Goal: Information Seeking & Learning: Learn about a topic

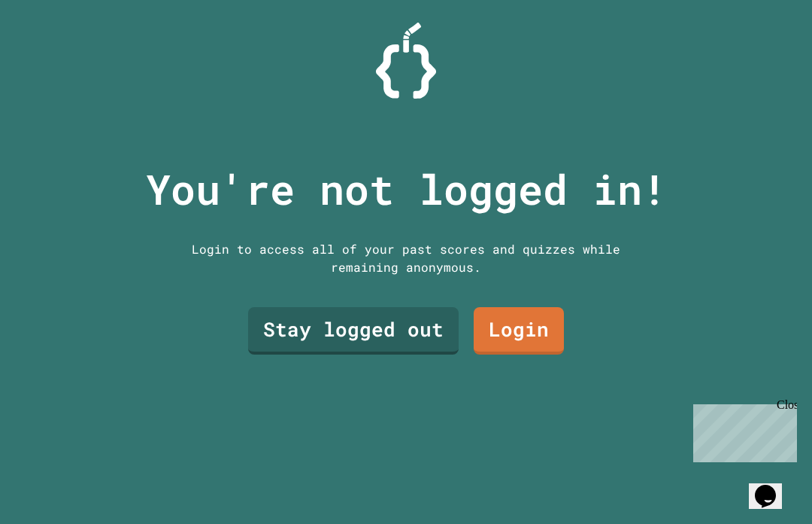
click at [364, 353] on link "Stay logged out" at bounding box center [353, 330] width 211 height 47
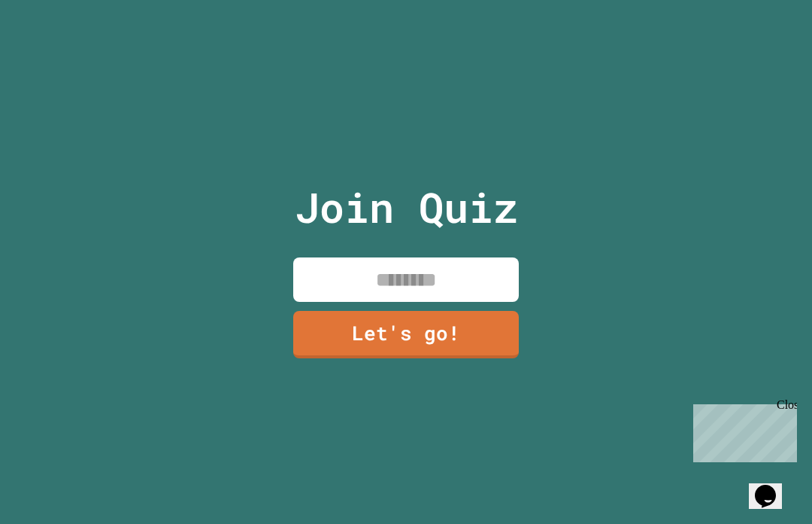
click at [470, 302] on input at bounding box center [406, 279] width 226 height 44
type input "*********"
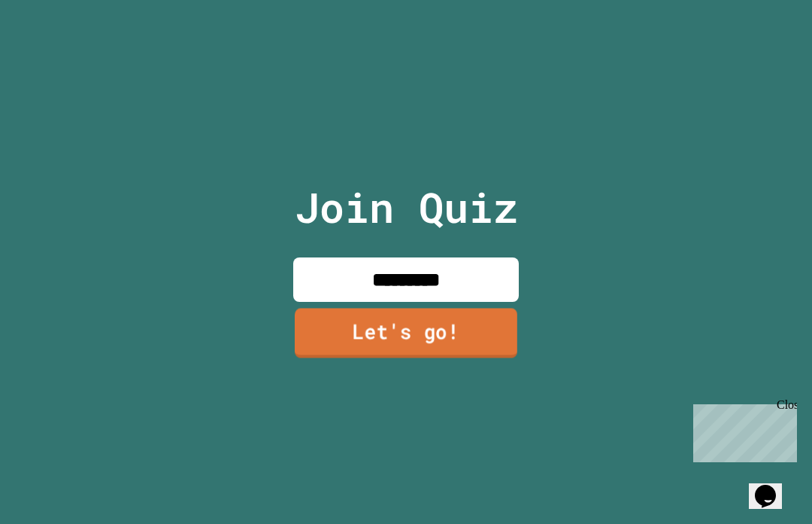
click at [361, 340] on link "Let's go!" at bounding box center [406, 333] width 223 height 50
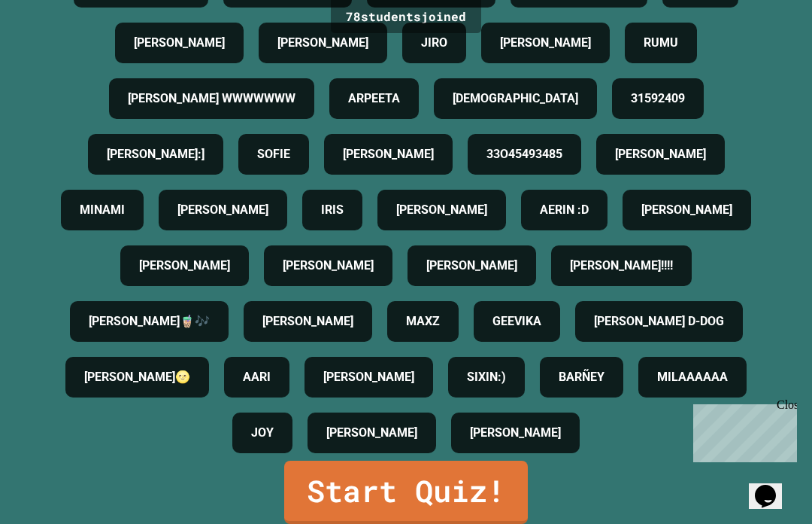
scroll to position [52, 0]
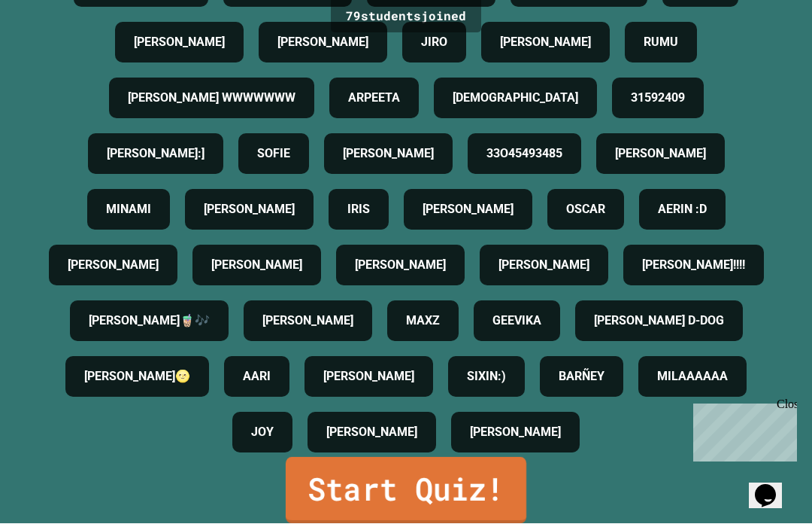
click at [484, 492] on link "Start Quiz!" at bounding box center [406, 490] width 241 height 66
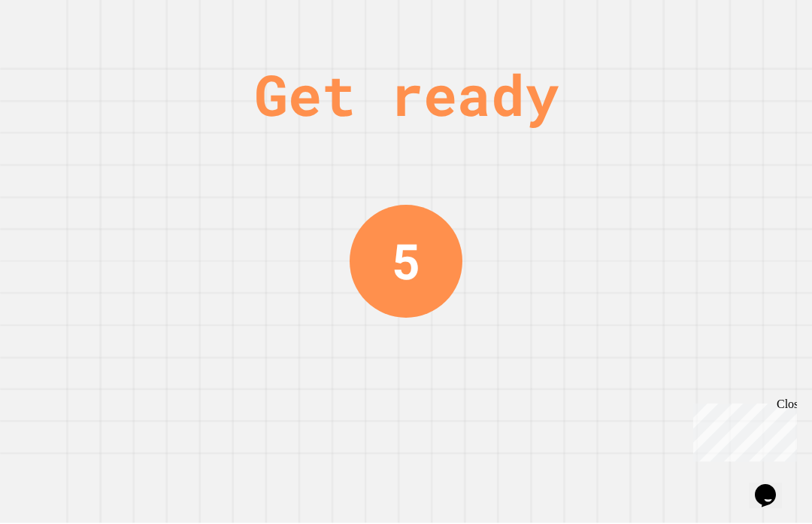
scroll to position [0, 0]
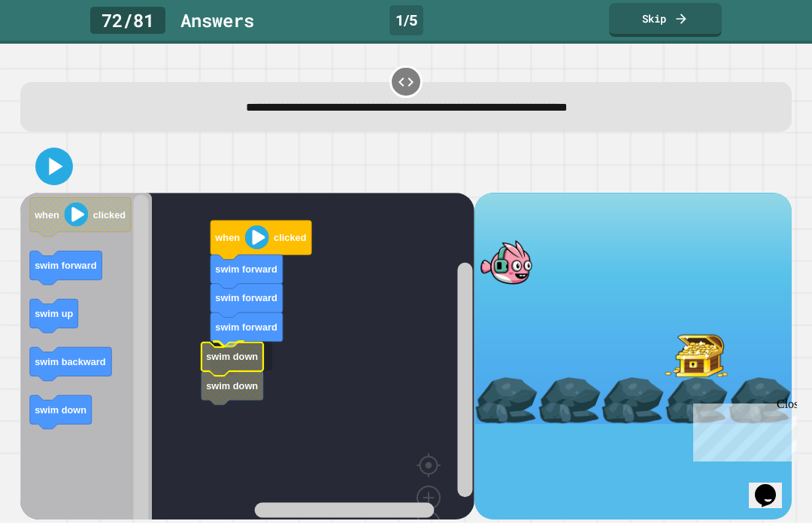
click at [263, 372] on icon "Blockly Workspace" at bounding box center [233, 389] width 62 height 34
click at [69, 148] on button at bounding box center [54, 167] width 38 height 38
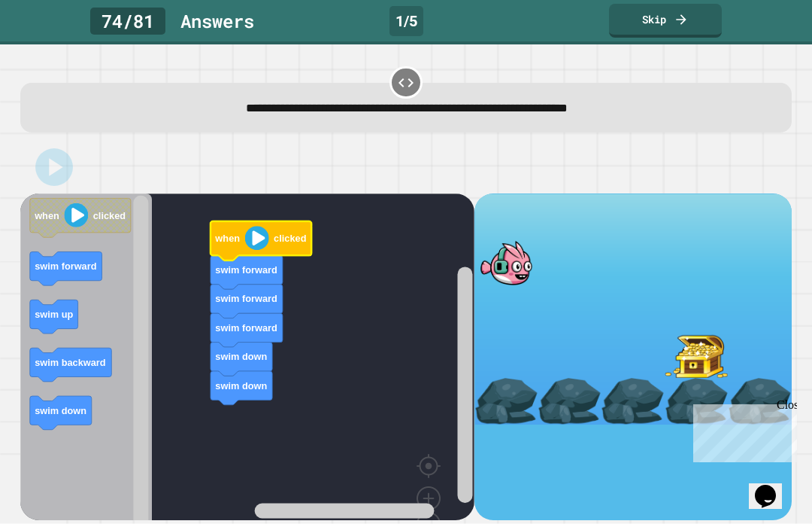
click at [265, 241] on image "Blockly Workspace" at bounding box center [257, 238] width 24 height 24
click at [571, 117] on div "**********" at bounding box center [407, 108] width 739 height 19
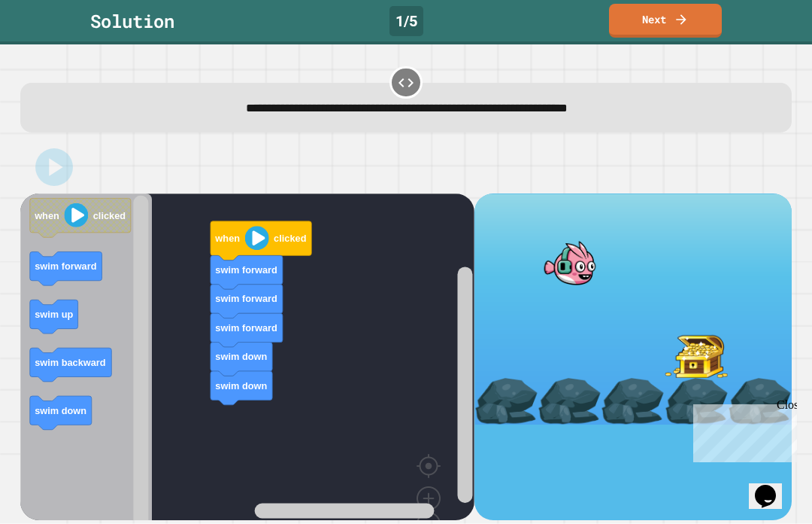
click at [74, 212] on image "Blockly Workspace" at bounding box center [77, 215] width 24 height 24
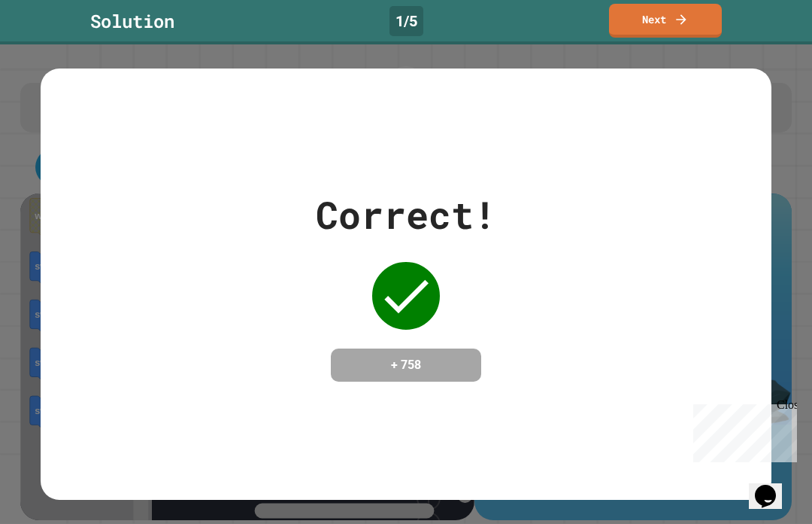
click at [571, 318] on div "Correct! + 758" at bounding box center [406, 283] width 812 height 479
click at [571, 407] on div "Close" at bounding box center [786, 407] width 19 height 19
click at [571, 371] on div "Correct! + 758" at bounding box center [406, 284] width 731 height 195
click at [571, 334] on div "Correct! + 758" at bounding box center [406, 283] width 812 height 479
click at [571, 333] on div "Correct! + 758" at bounding box center [406, 283] width 812 height 479
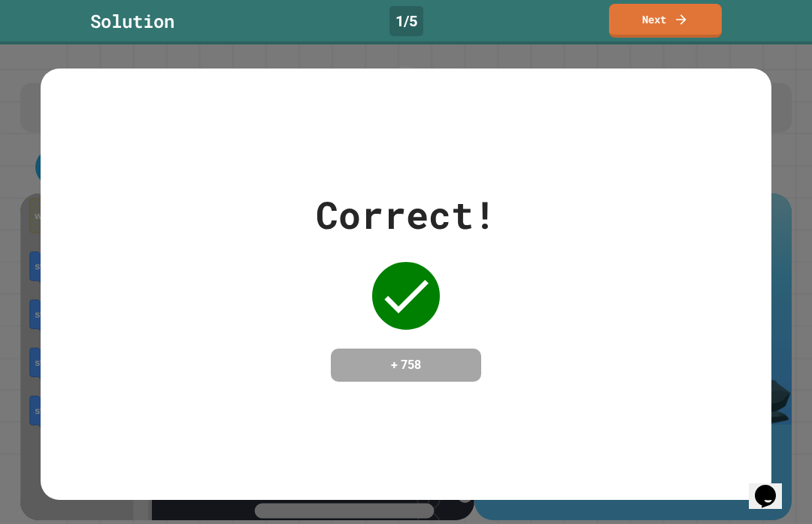
click at [571, 308] on div "Correct! + 758" at bounding box center [406, 283] width 812 height 479
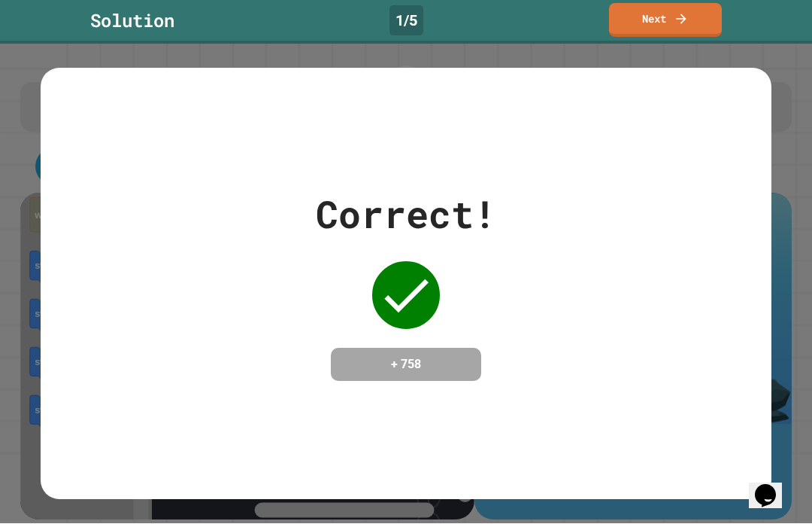
click at [571, 17] on link "Next" at bounding box center [665, 21] width 113 height 34
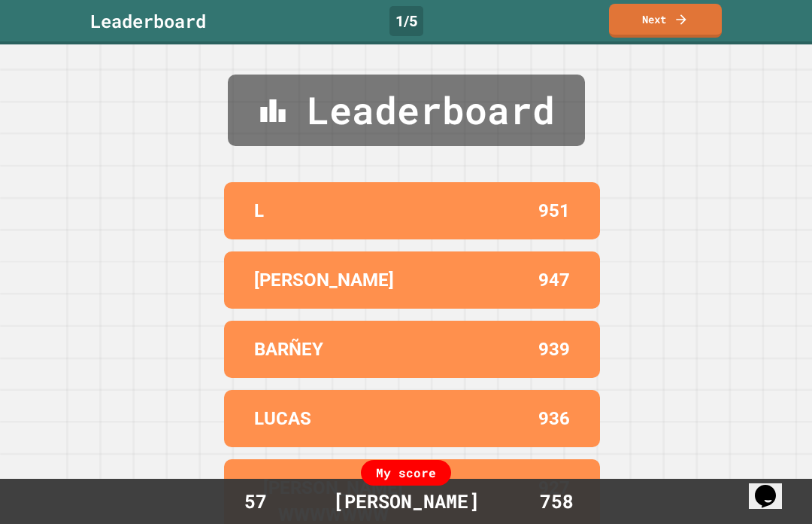
click at [571, 20] on link "Next" at bounding box center [665, 21] width 113 height 34
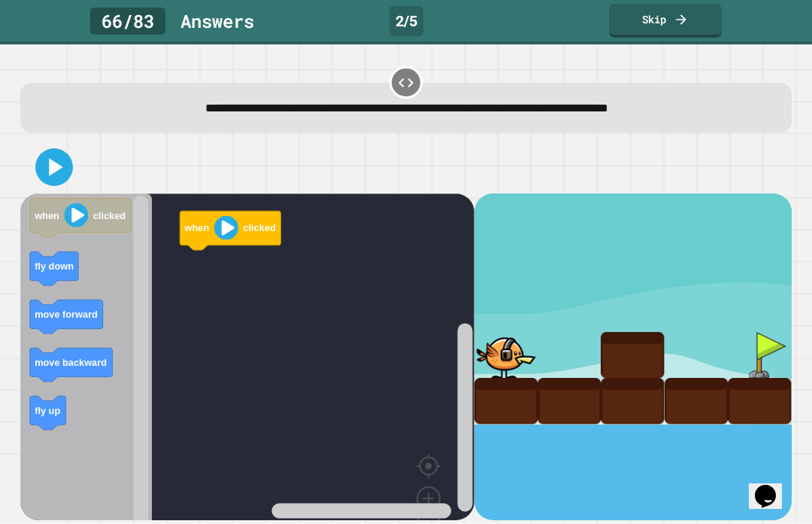
scroll to position [20, 0]
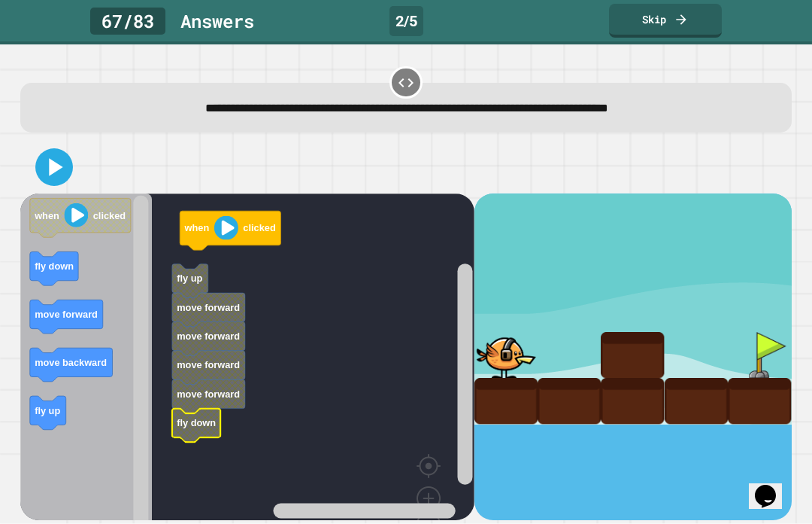
click at [68, 152] on icon at bounding box center [54, 167] width 30 height 30
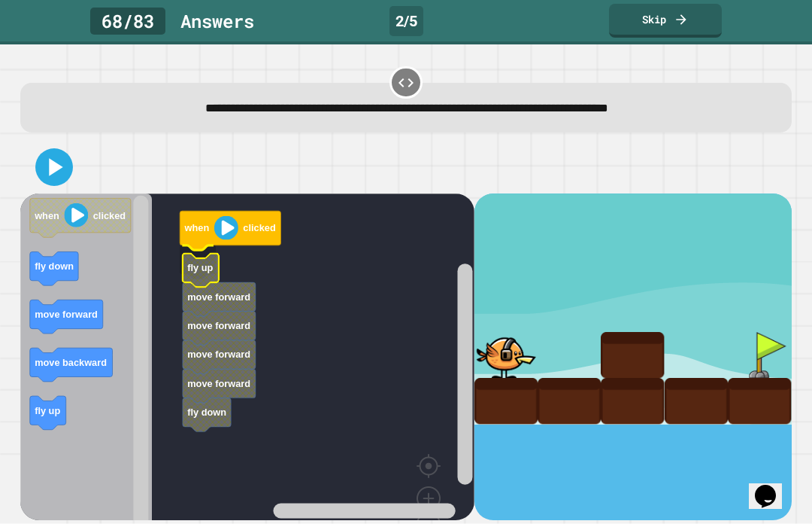
click at [183, 283] on icon "Blockly Workspace" at bounding box center [219, 299] width 73 height 34
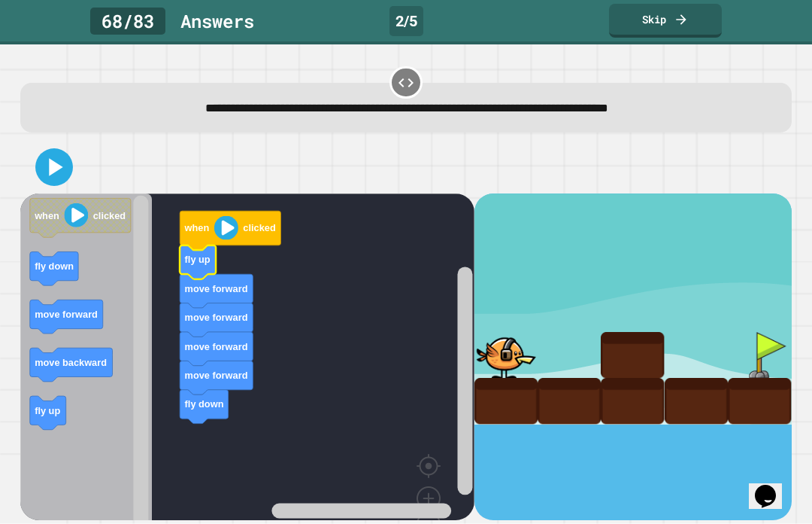
click at [44, 175] on icon at bounding box center [54, 167] width 30 height 30
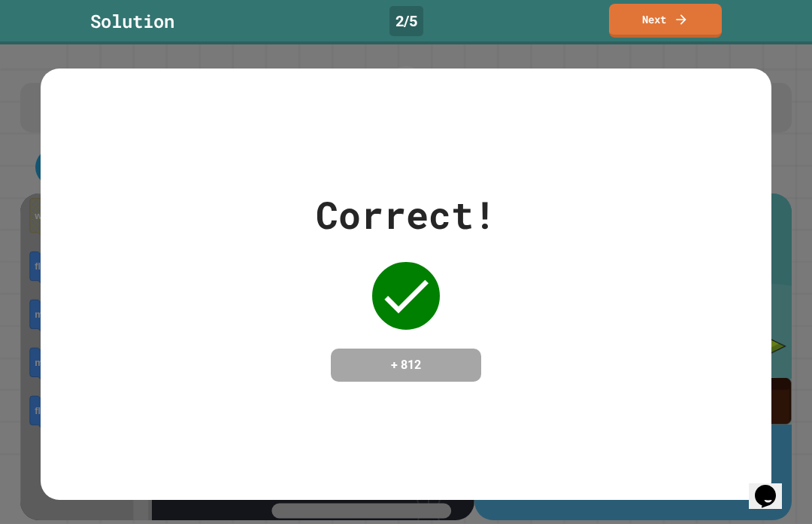
click at [571, 268] on div "Correct! + 812" at bounding box center [406, 283] width 812 height 479
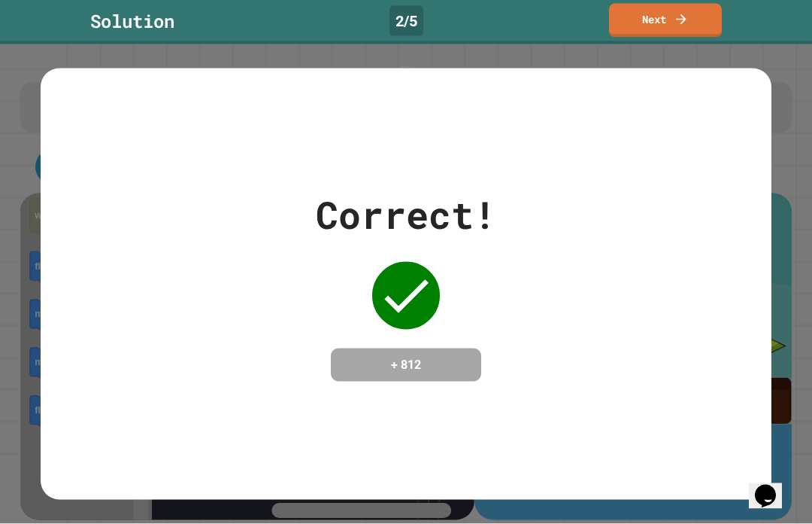
scroll to position [14, 0]
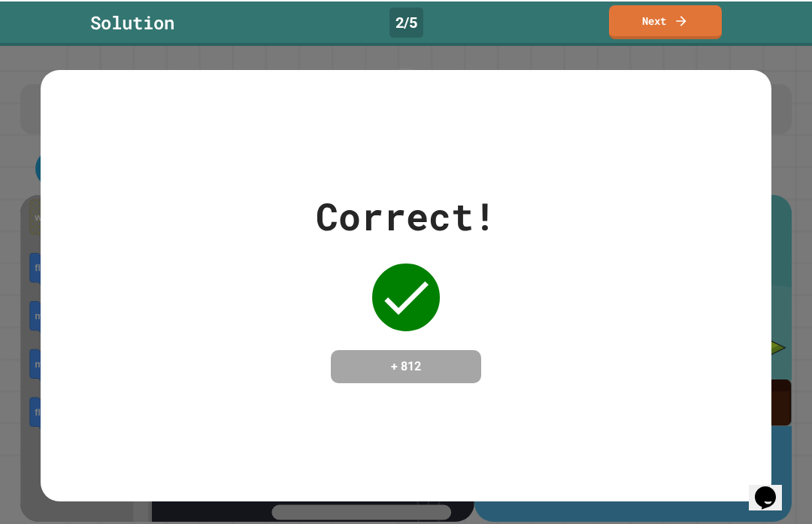
click at [571, 22] on link "Next" at bounding box center [665, 21] width 113 height 34
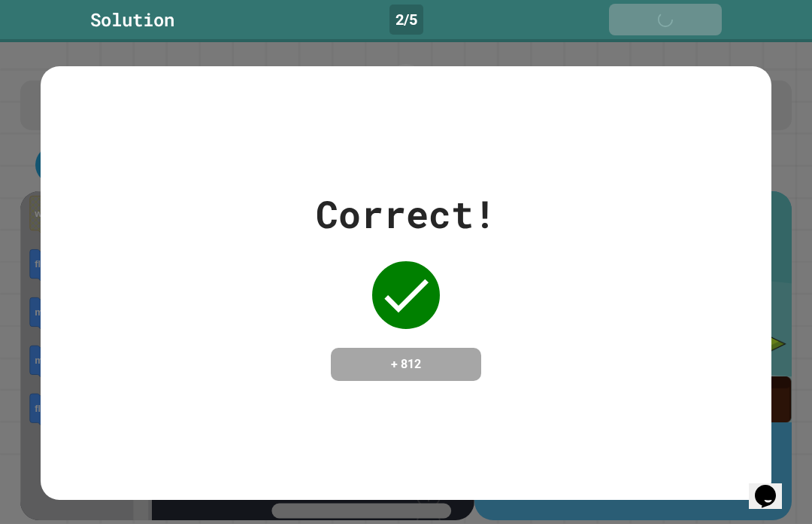
click at [571, 15] on div "Next" at bounding box center [665, 19] width 53 height 17
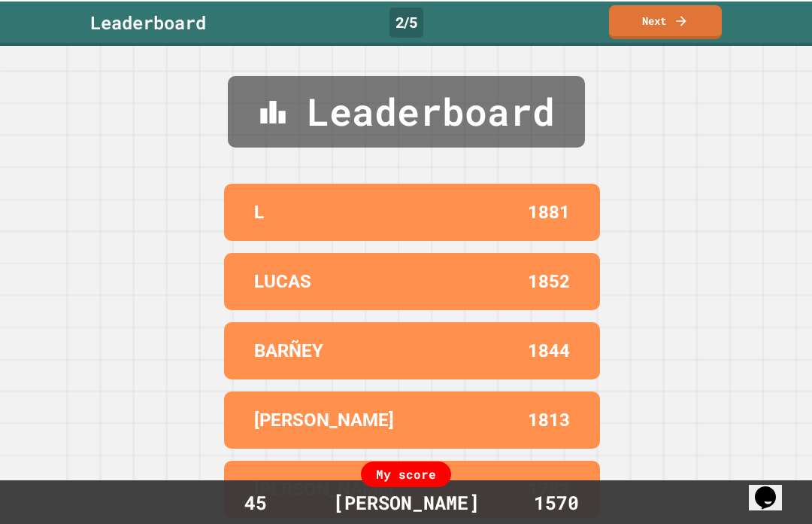
click at [571, 12] on icon at bounding box center [681, 19] width 15 height 15
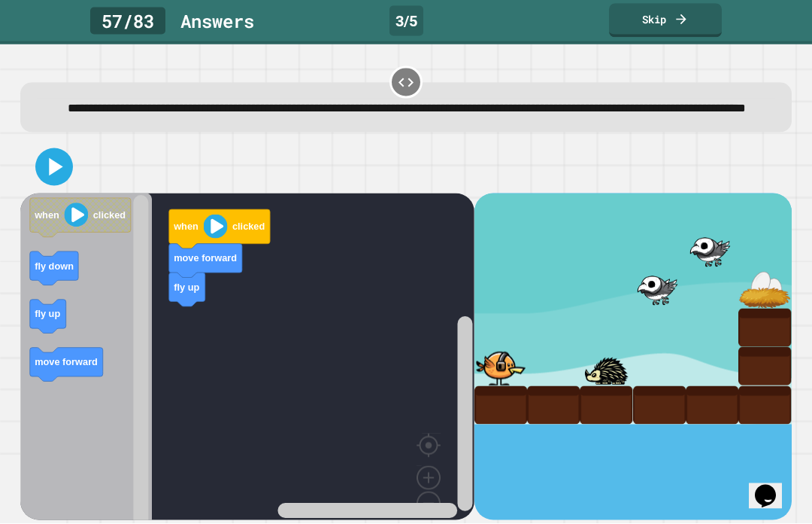
scroll to position [40, 0]
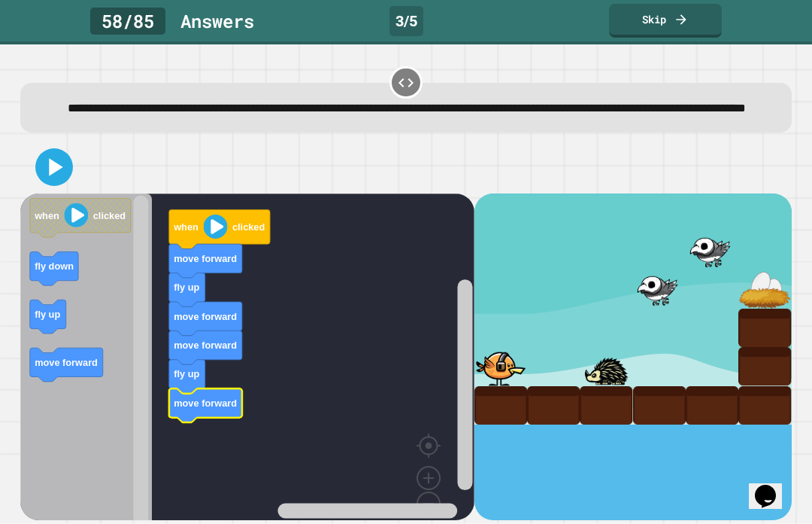
click at [56, 161] on icon at bounding box center [54, 167] width 30 height 30
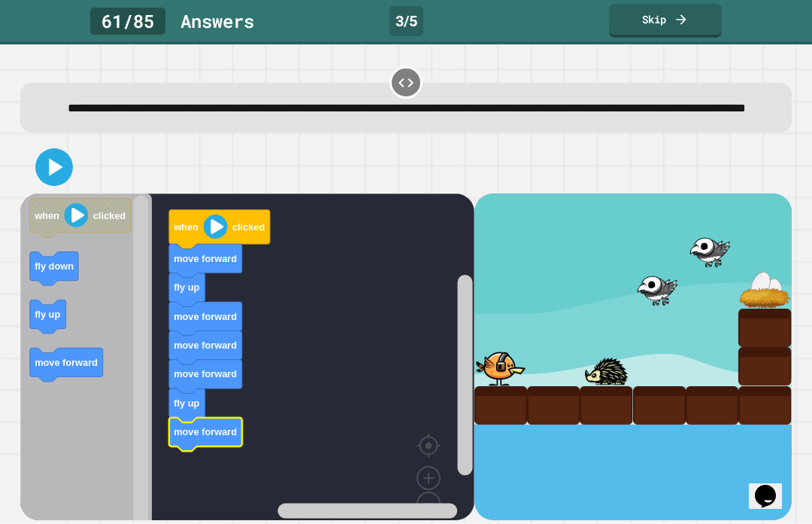
click at [43, 182] on icon at bounding box center [54, 167] width 30 height 30
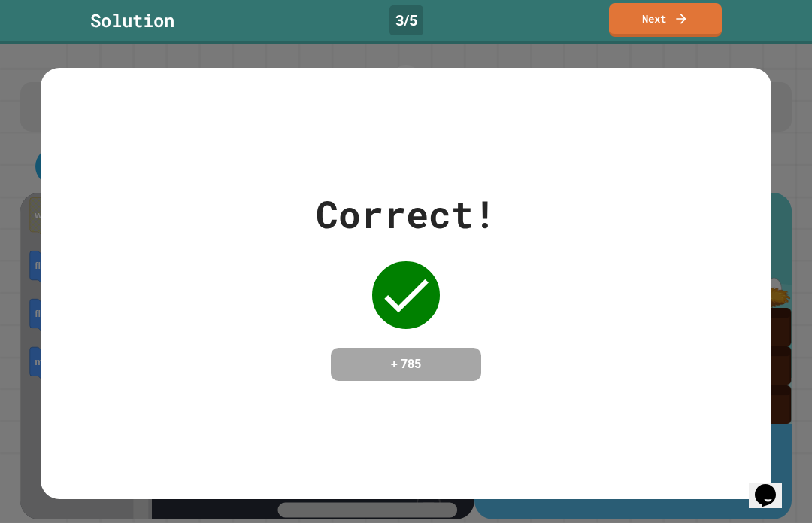
click at [571, 13] on link "Next" at bounding box center [665, 21] width 113 height 34
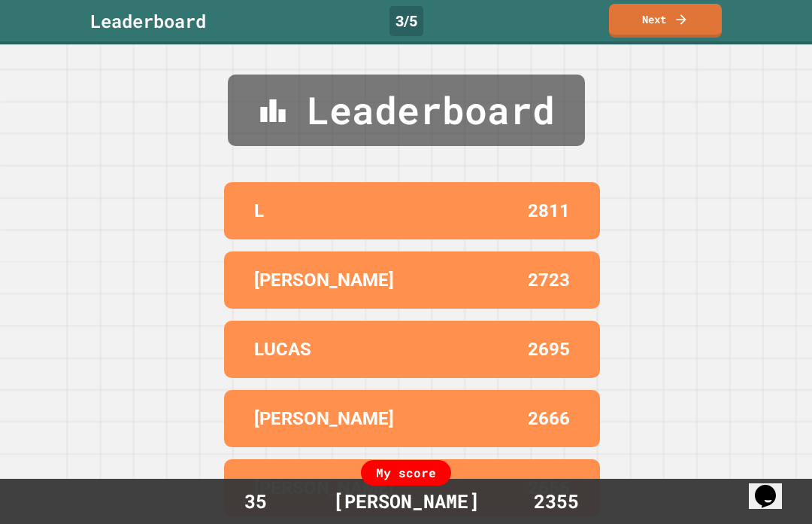
click at [571, 17] on icon at bounding box center [681, 19] width 15 height 15
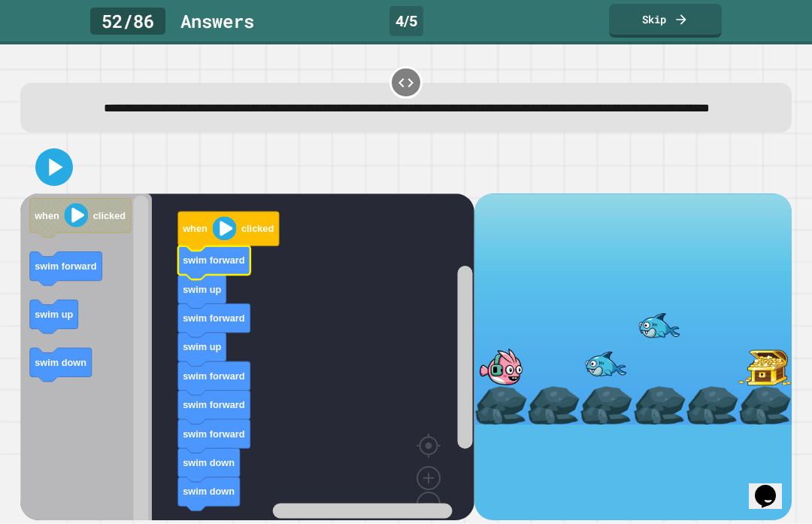
click at [42, 182] on icon at bounding box center [54, 167] width 30 height 30
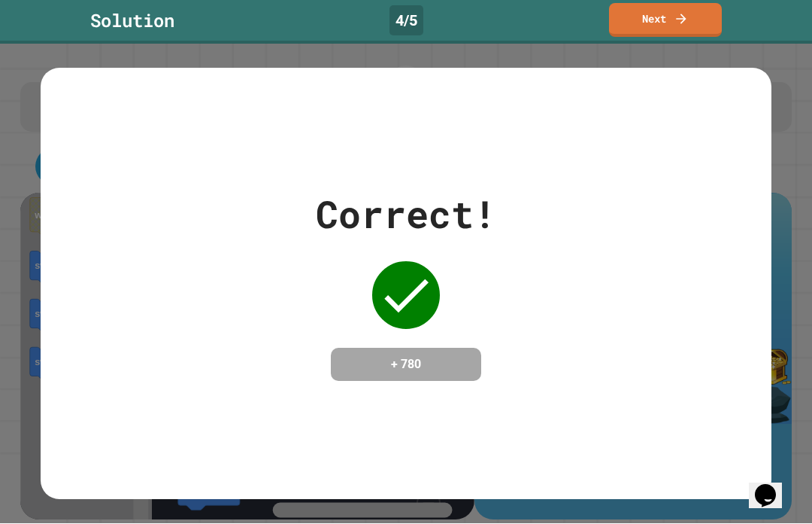
scroll to position [10, 0]
click at [571, 16] on link "Next" at bounding box center [665, 21] width 113 height 34
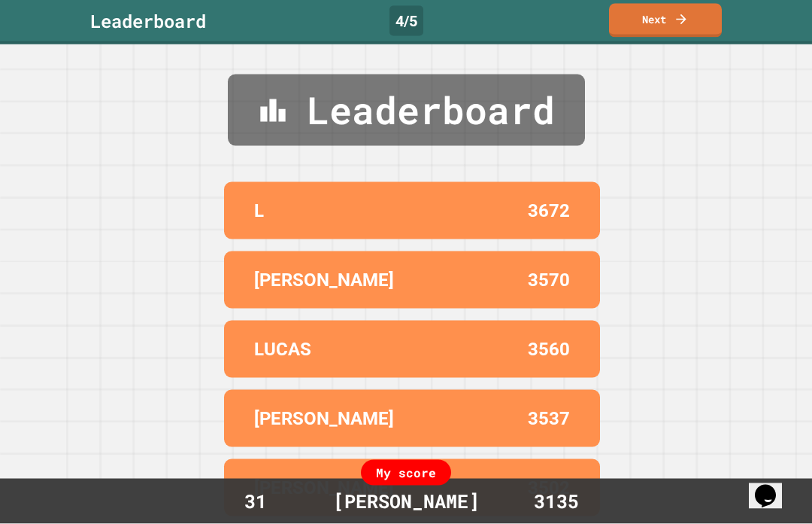
scroll to position [0, 0]
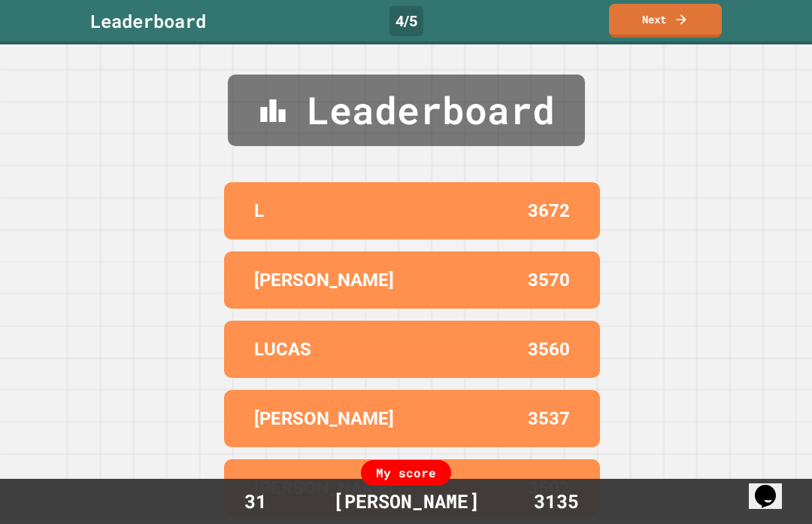
click at [571, 19] on icon at bounding box center [681, 19] width 15 height 15
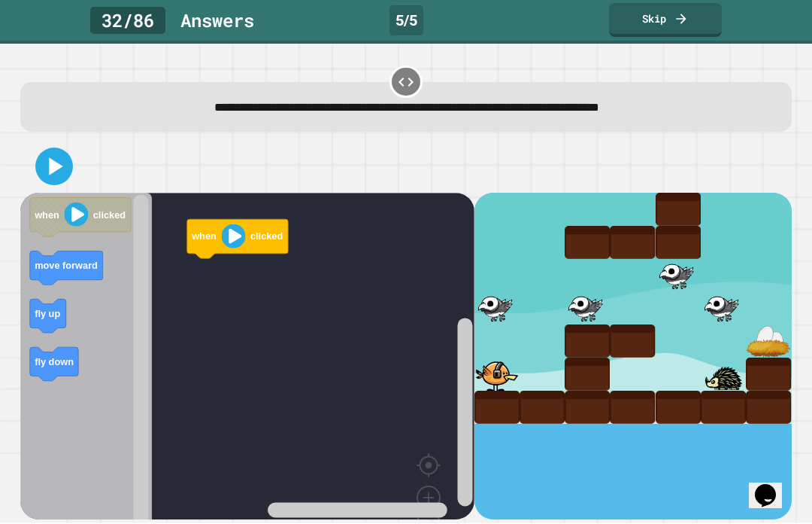
scroll to position [18, 0]
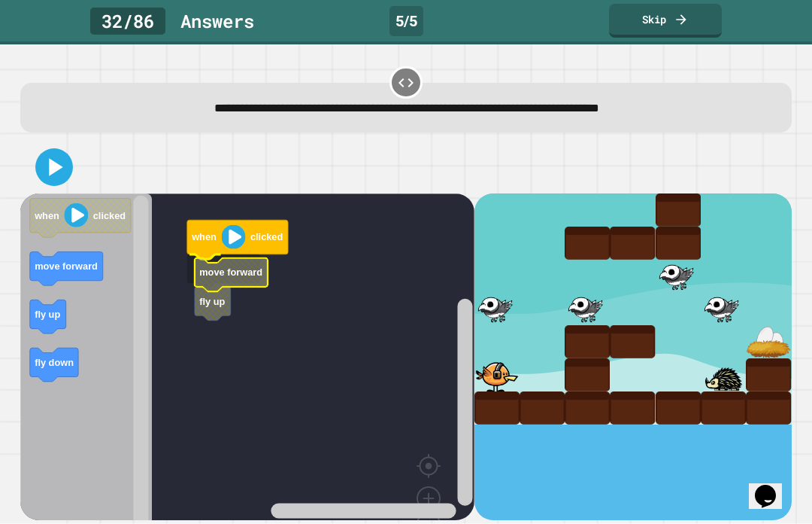
click at [226, 264] on icon "Blockly Workspace" at bounding box center [231, 274] width 73 height 34
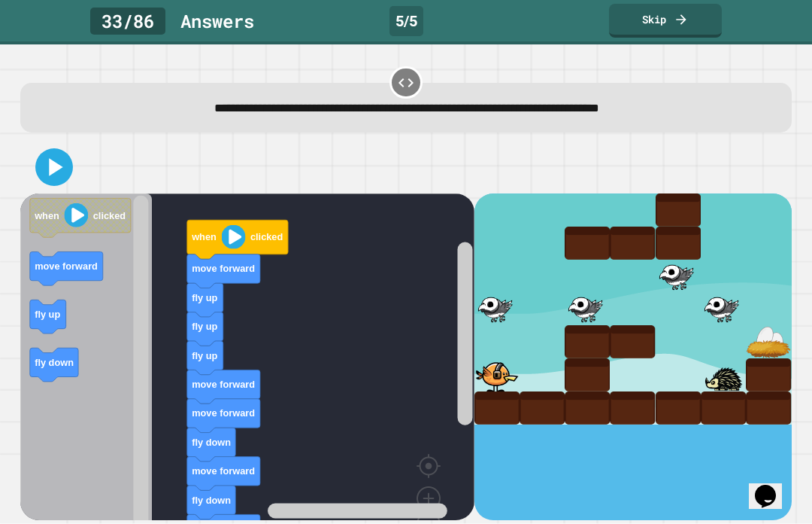
click at [315, 430] on rect "Blockly Workspace" at bounding box center [247, 381] width 454 height 376
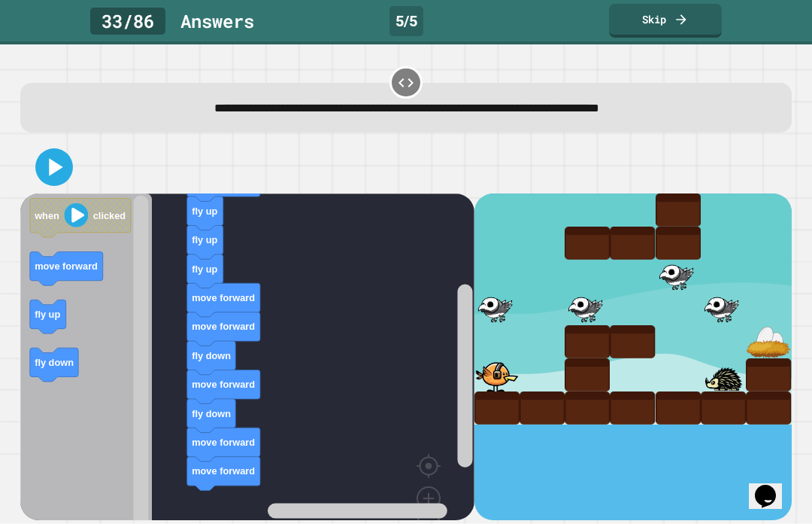
click at [40, 159] on icon at bounding box center [54, 167] width 30 height 30
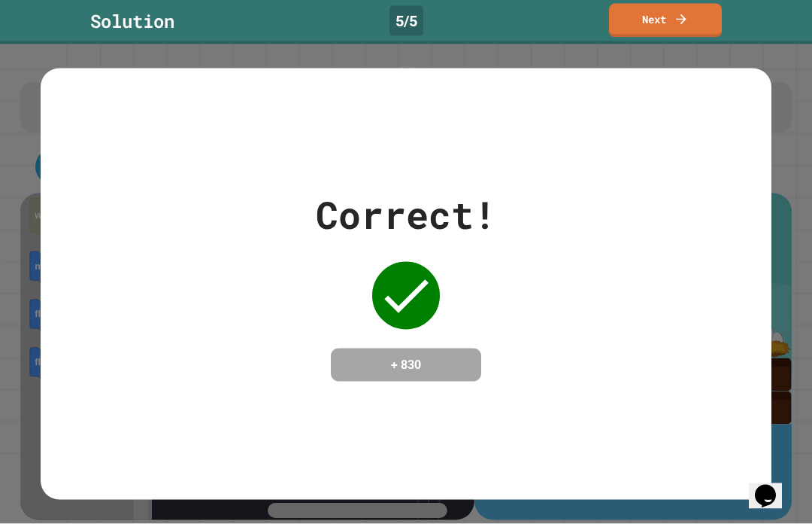
scroll to position [0, 0]
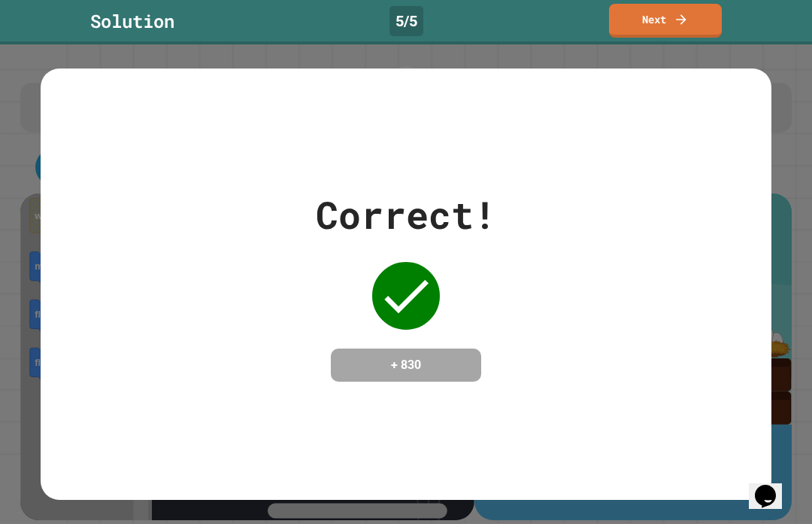
click at [571, 20] on link "Next" at bounding box center [665, 21] width 113 height 34
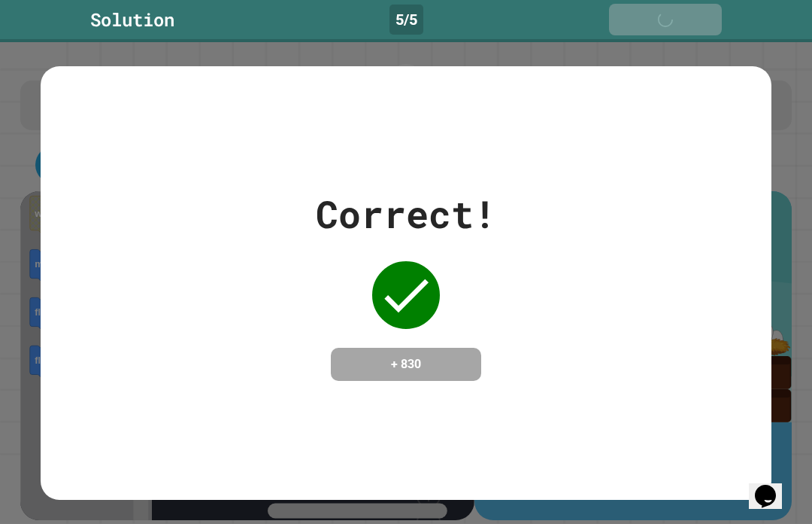
click at [571, 26] on icon at bounding box center [684, 20] width 15 height 15
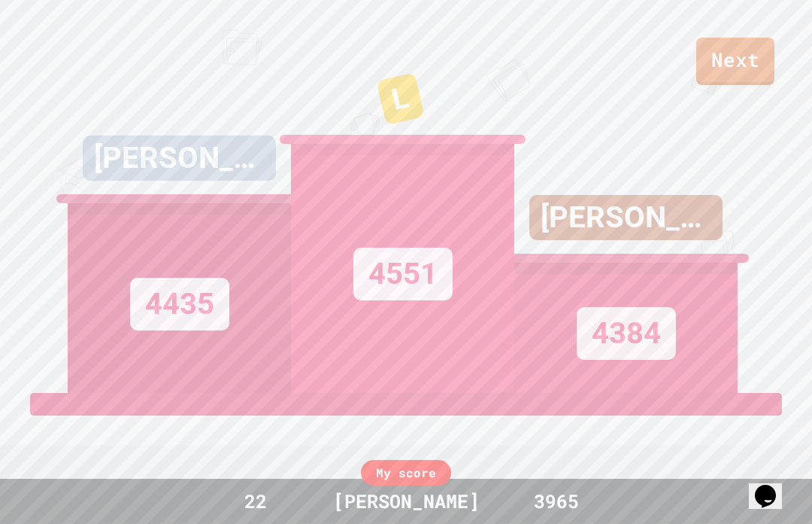
click at [571, 68] on link "Next" at bounding box center [736, 61] width 78 height 47
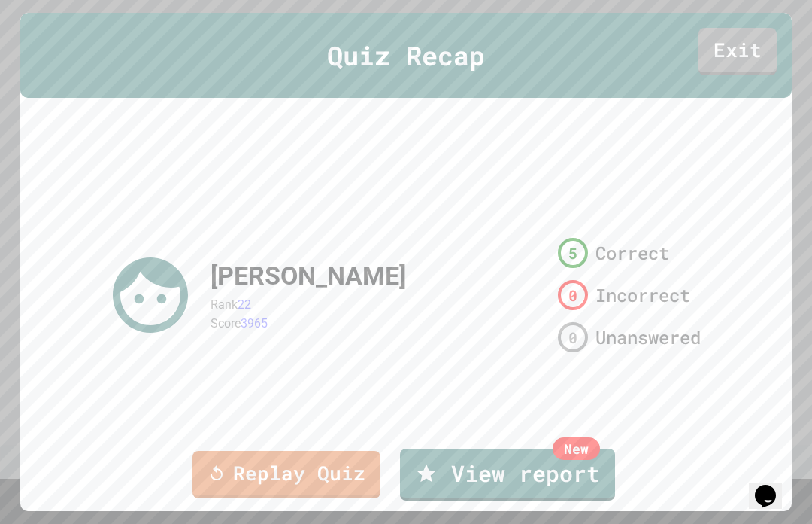
click at [571, 476] on link "New View report" at bounding box center [507, 474] width 215 height 52
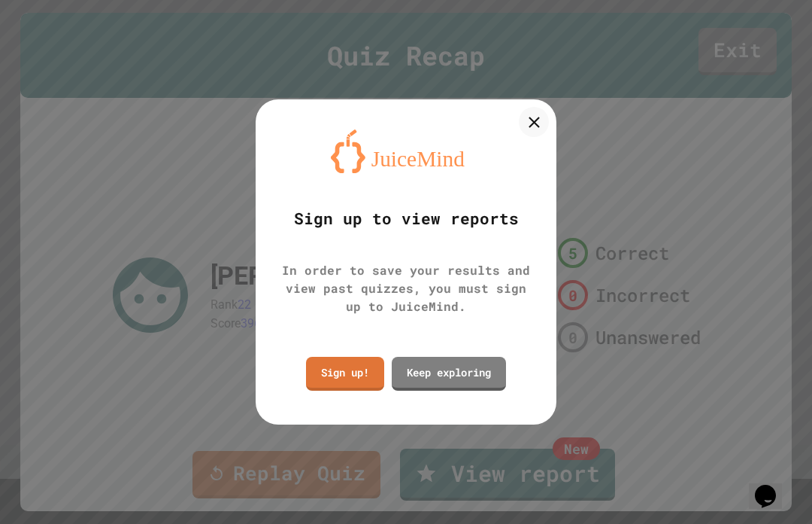
click at [540, 114] on icon at bounding box center [534, 122] width 19 height 19
